Goal: Entertainment & Leisure: Consume media (video, audio)

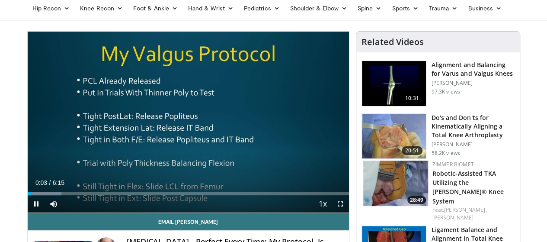
scroll to position [35, 0]
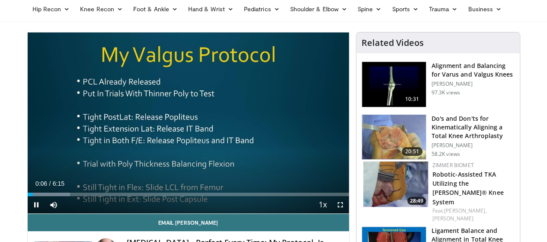
click at [28, 196] on div "Loaded : 13.21% 0:06 0:19" at bounding box center [188, 192] width 321 height 8
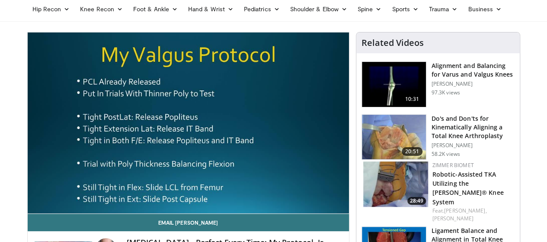
click at [109, 231] on link "Email [PERSON_NAME]" at bounding box center [188, 222] width 321 height 17
click at [188, 123] on span "Video Player" at bounding box center [188, 123] width 0 height 0
click at [45, 209] on div "10 seconds Tap to unmute" at bounding box center [188, 122] width 321 height 181
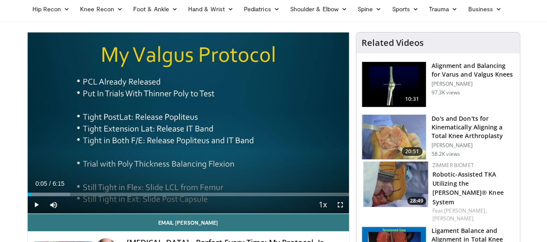
click at [45, 196] on div "Progress Bar" at bounding box center [49, 193] width 42 height 3
click at [63, 196] on div "Progress Bar" at bounding box center [79, 193] width 82 height 3
click at [28, 213] on span "Video Player" at bounding box center [36, 204] width 17 height 17
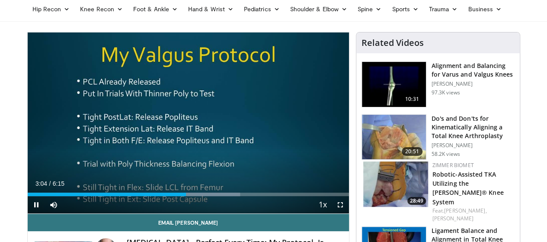
click at [189, 133] on icon "Video Player" at bounding box center [188, 123] width 24 height 24
click at [176, 128] on icon "Video Player" at bounding box center [188, 123] width 24 height 24
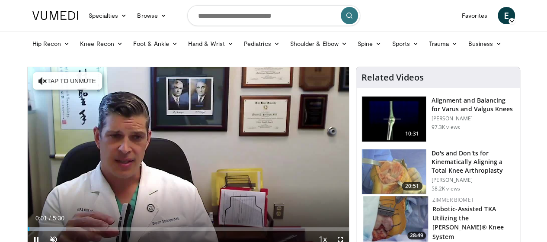
click at [140, 184] on div "10 seconds Tap to unmute" at bounding box center [188, 157] width 321 height 181
click at [50, 85] on button "Tap to unmute" at bounding box center [67, 80] width 69 height 17
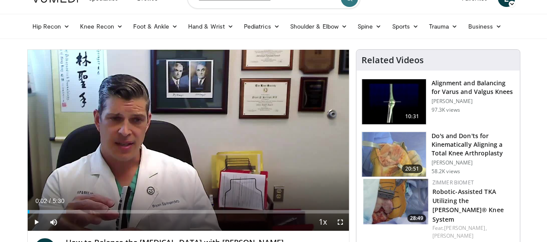
scroll to position [52, 0]
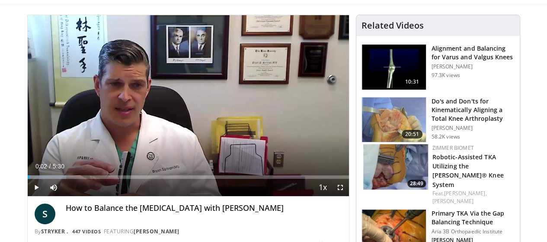
click at [177, 115] on icon "Video Player" at bounding box center [188, 105] width 24 height 24
click at [29, 179] on div "Loaded : 17.98% 0:13 0:22" at bounding box center [188, 174] width 321 height 8
click at [40, 179] on div "Progress Bar" at bounding box center [66, 176] width 77 height 3
click at [53, 179] on div "Loaded : 29.97% 0:35 0:44" at bounding box center [188, 176] width 321 height 3
click at [70, 179] on div "Loaded : 32.97% 0:49 1:00" at bounding box center [188, 174] width 321 height 8
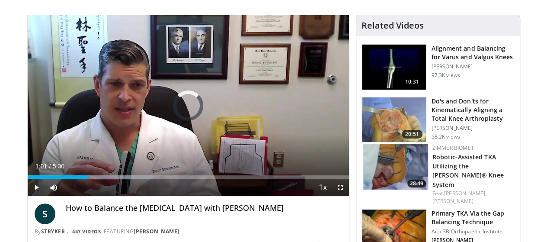
click at [86, 179] on div "Progress Bar" at bounding box center [105, 176] width 94 height 3
click at [99, 179] on div "Progress Bar" at bounding box center [117, 176] width 90 height 3
click at [112, 179] on div "Loaded : 47.97% 1:40 1:40" at bounding box center [188, 176] width 321 height 3
click at [176, 179] on div "Progress Bar" at bounding box center [182, 176] width 93 height 3
